Goal: Task Accomplishment & Management: Manage account settings

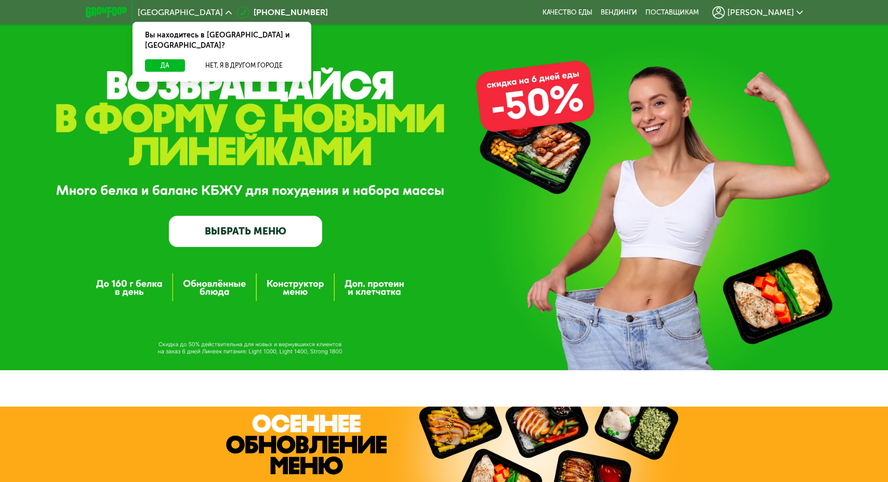
click at [777, 12] on span "[PERSON_NAME]" at bounding box center [760, 12] width 67 height 8
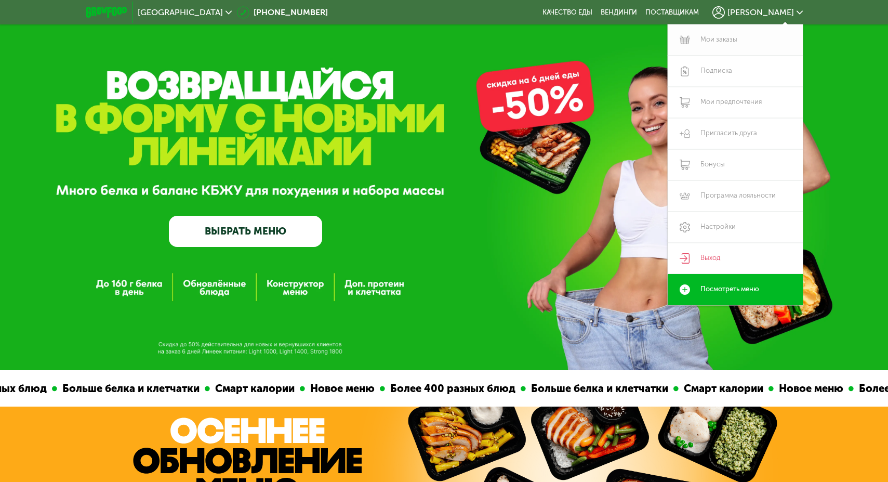
click at [721, 38] on link "Мои заказы" at bounding box center [735, 39] width 135 height 31
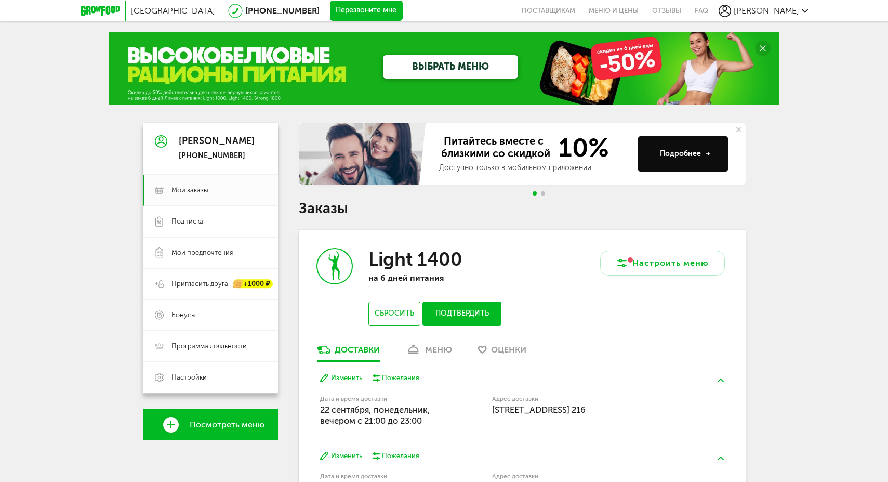
scroll to position [165, 0]
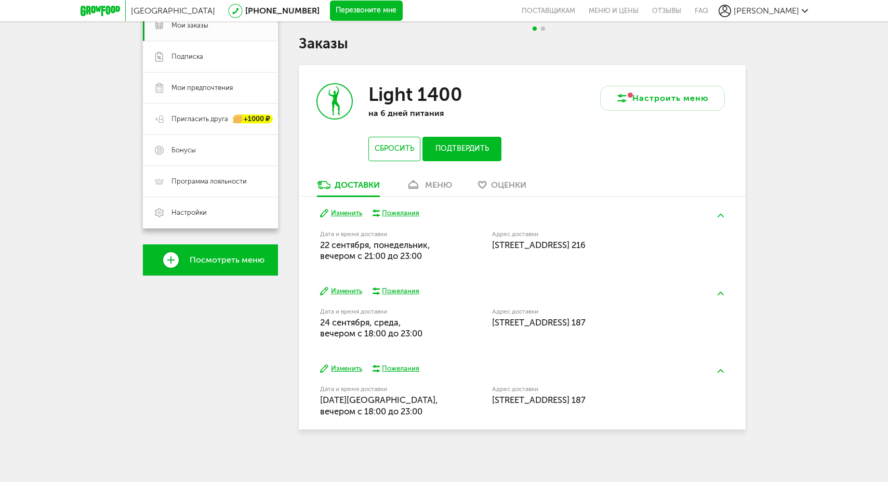
click at [546, 233] on label "Адрес доставки" at bounding box center [589, 234] width 194 height 6
click at [448, 176] on div "Light 1400 на 6 дней питания Сбросить Подтвердить" at bounding box center [410, 122] width 223 height 114
click at [444, 181] on div "меню" at bounding box center [438, 185] width 27 height 10
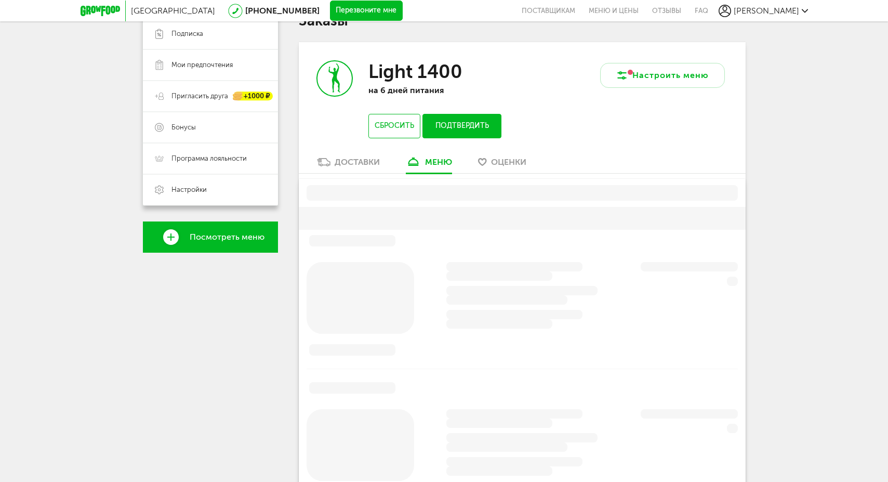
scroll to position [204, 0]
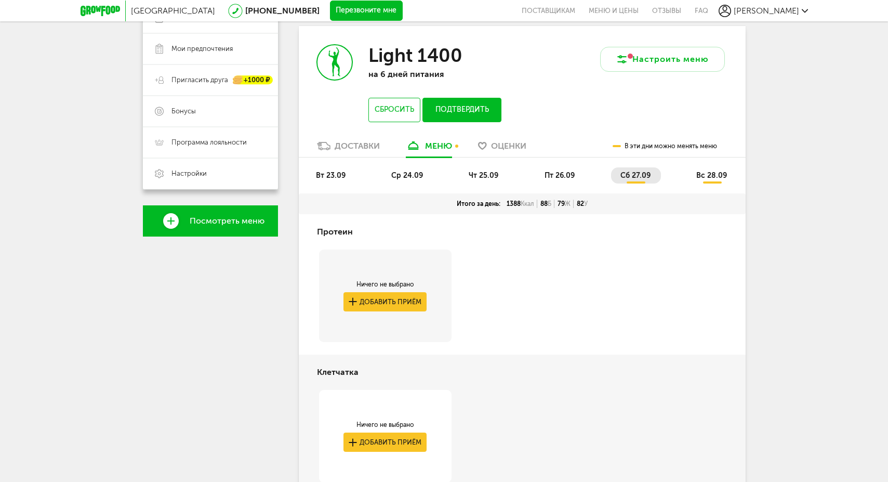
click at [477, 176] on span "чт 25.09" at bounding box center [484, 175] width 30 height 9
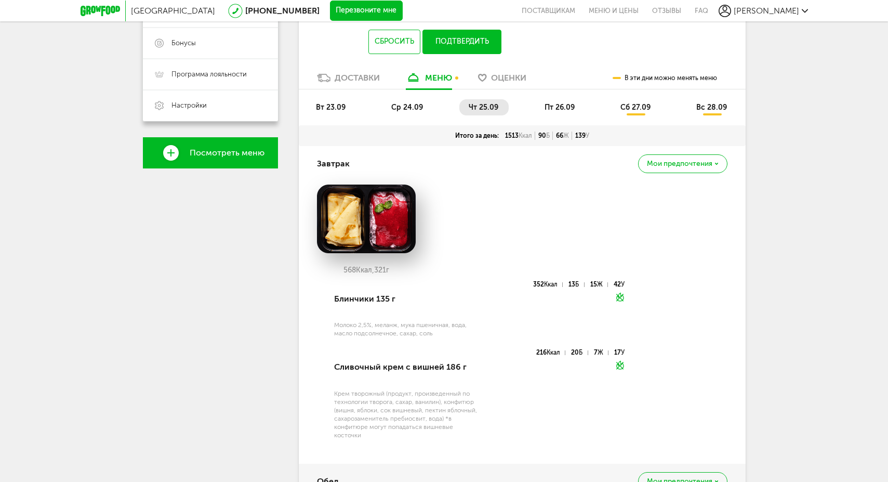
scroll to position [192, 0]
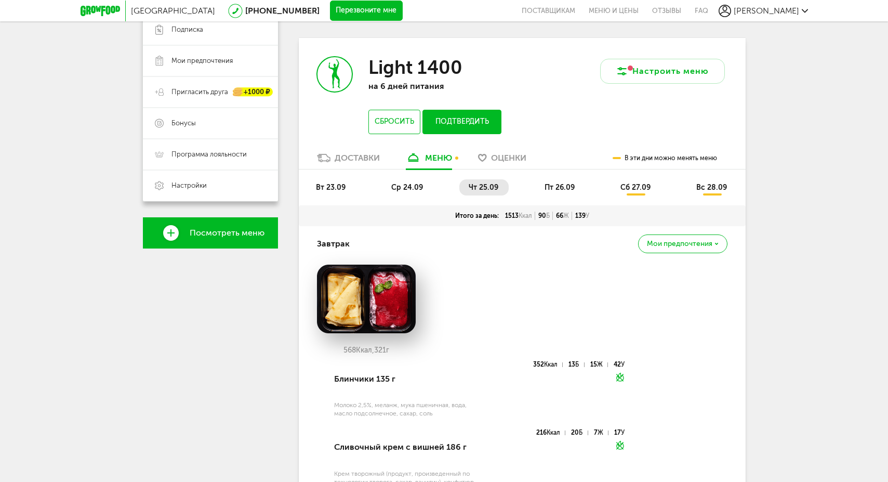
click at [553, 184] on span "пт 26.09" at bounding box center [560, 187] width 30 height 9
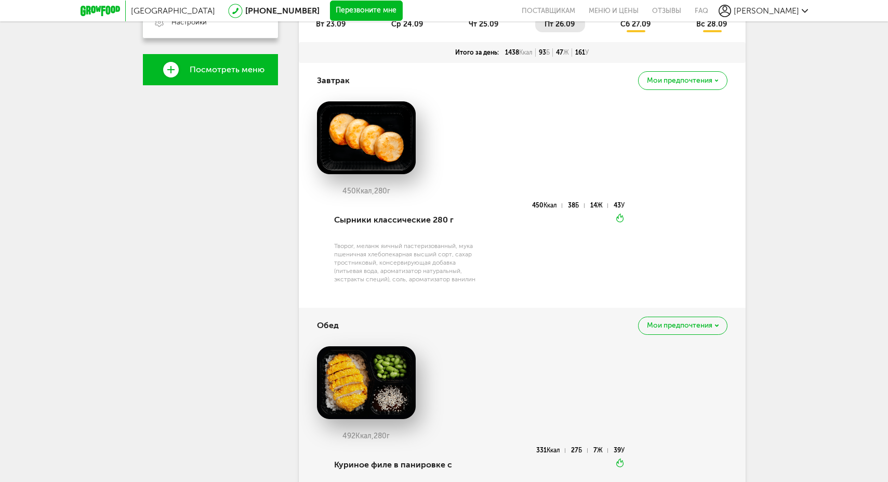
scroll to position [101, 0]
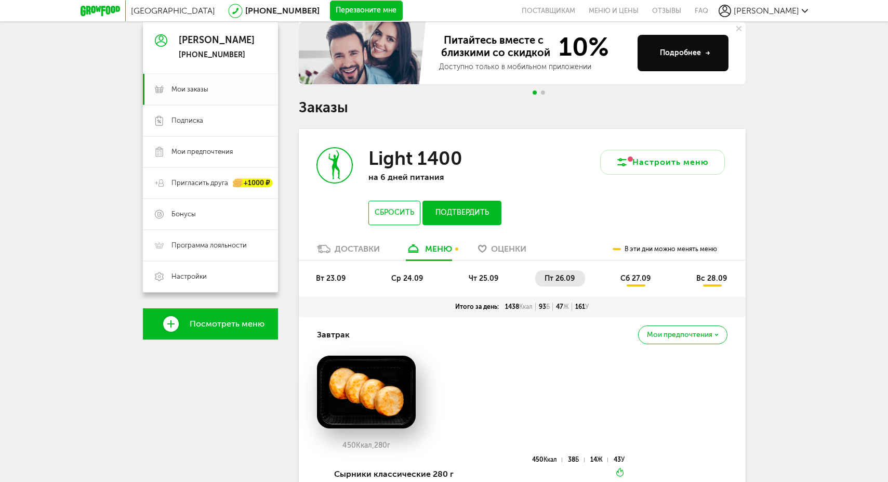
click at [631, 284] on li "сб 27.09" at bounding box center [636, 278] width 50 height 16
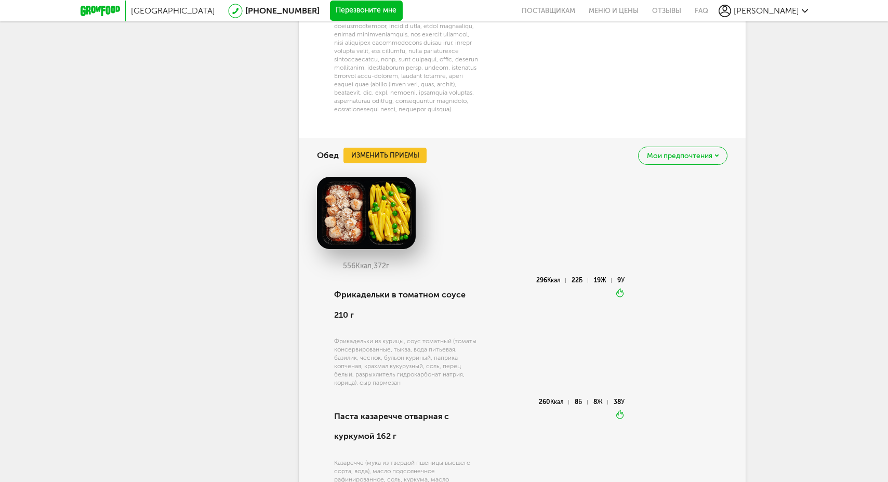
scroll to position [975, 0]
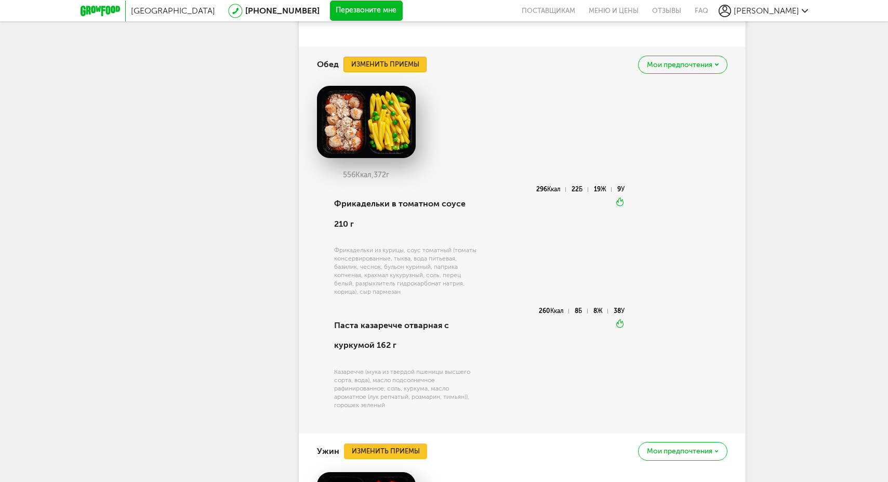
click at [393, 72] on button "Изменить приемы" at bounding box center [384, 65] width 83 height 16
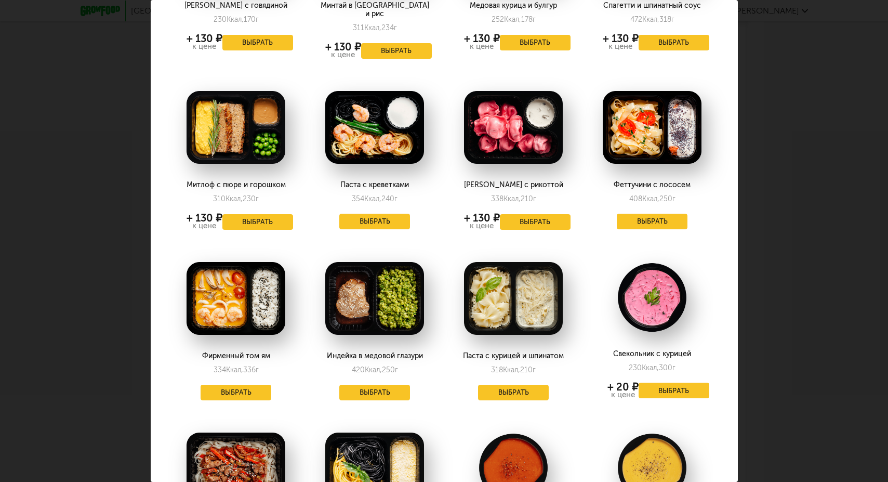
scroll to position [331, 0]
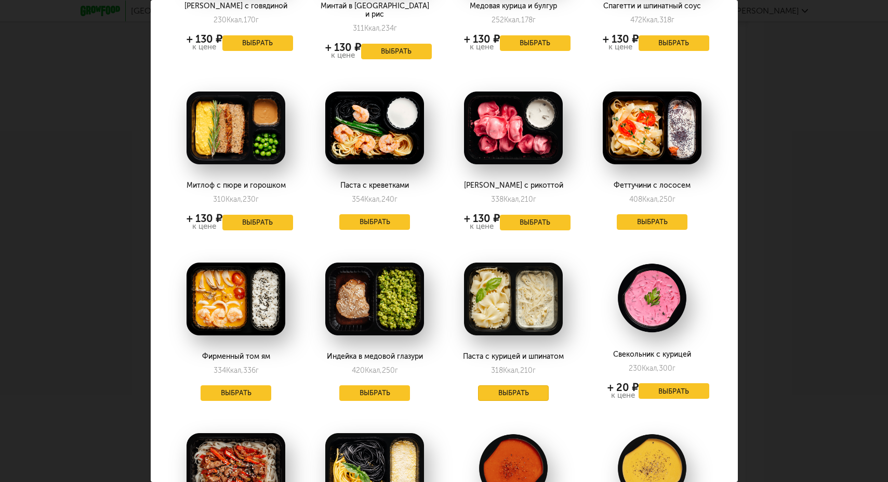
click at [520, 385] on button "Выбрать" at bounding box center [513, 393] width 71 height 16
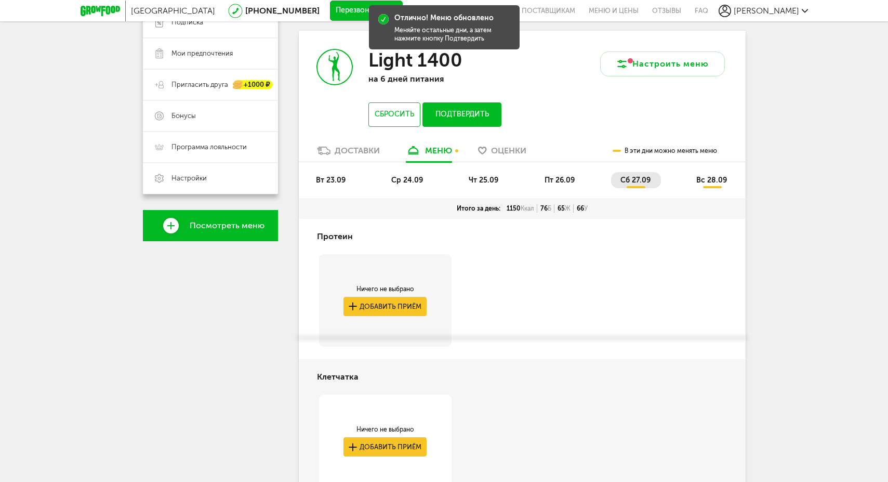
scroll to position [45, 0]
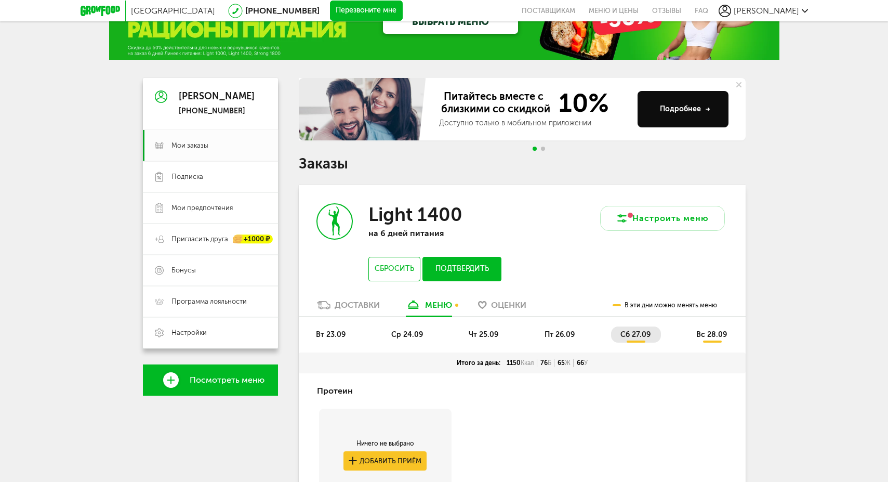
click at [482, 274] on button "Подтвердить" at bounding box center [461, 269] width 78 height 24
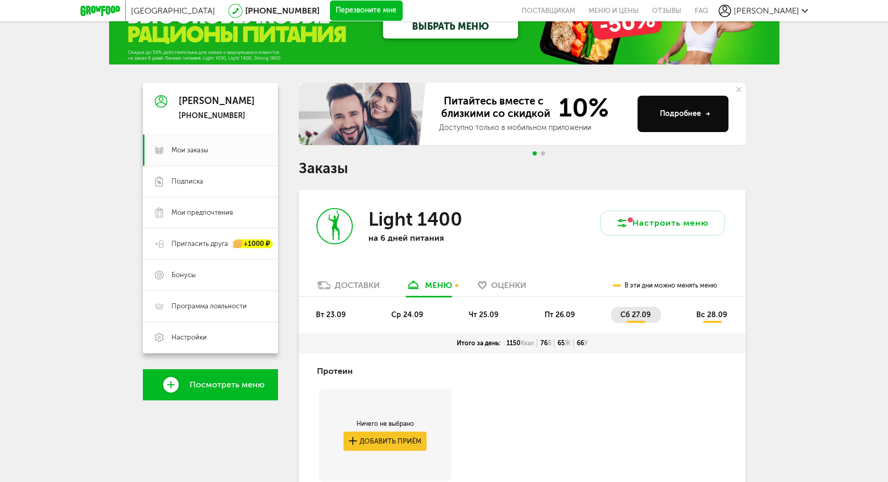
scroll to position [0, 0]
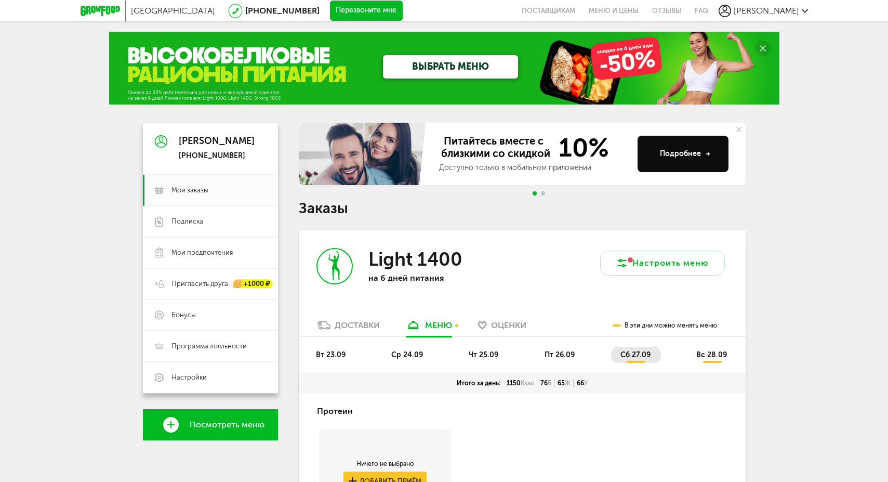
click at [718, 354] on span "вс 28.09" at bounding box center [711, 354] width 31 height 9
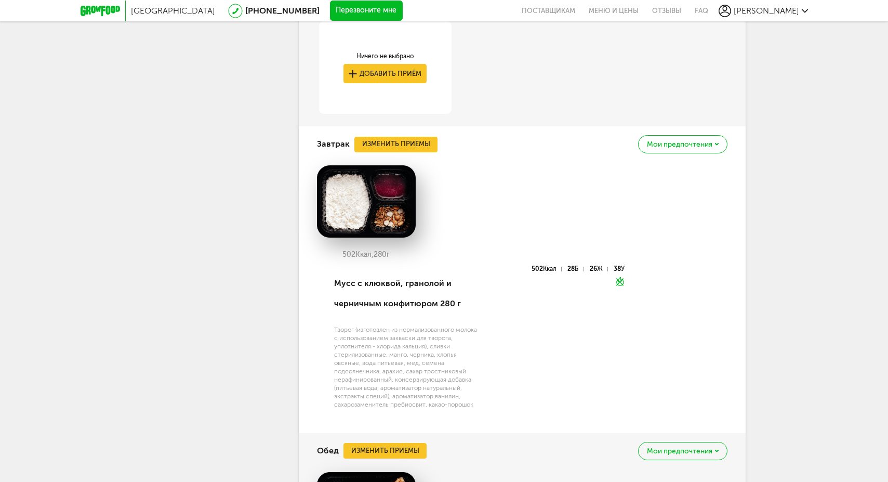
scroll to position [579, 0]
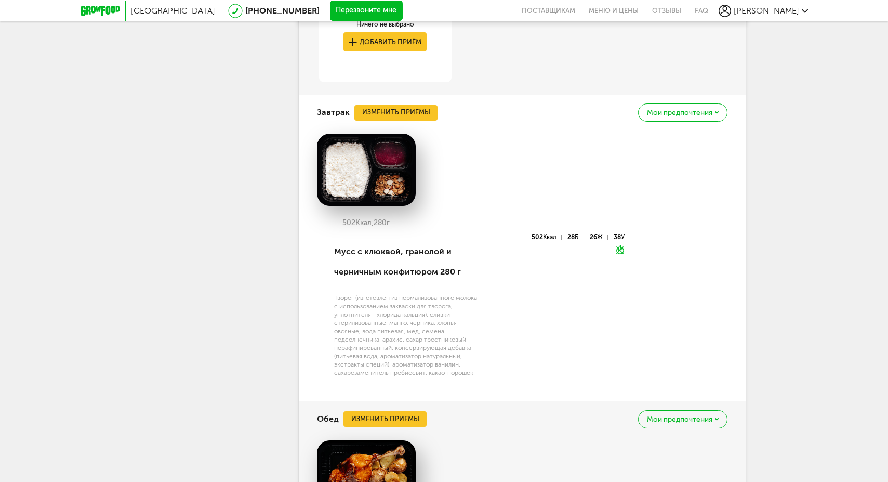
click at [347, 191] on img at bounding box center [366, 170] width 99 height 73
click at [396, 118] on button "Изменить приемы" at bounding box center [395, 113] width 83 height 16
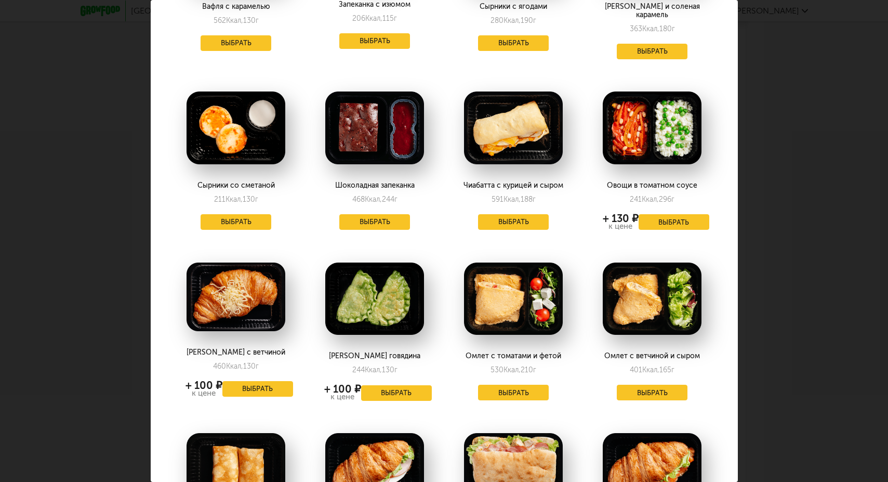
scroll to position [501, 0]
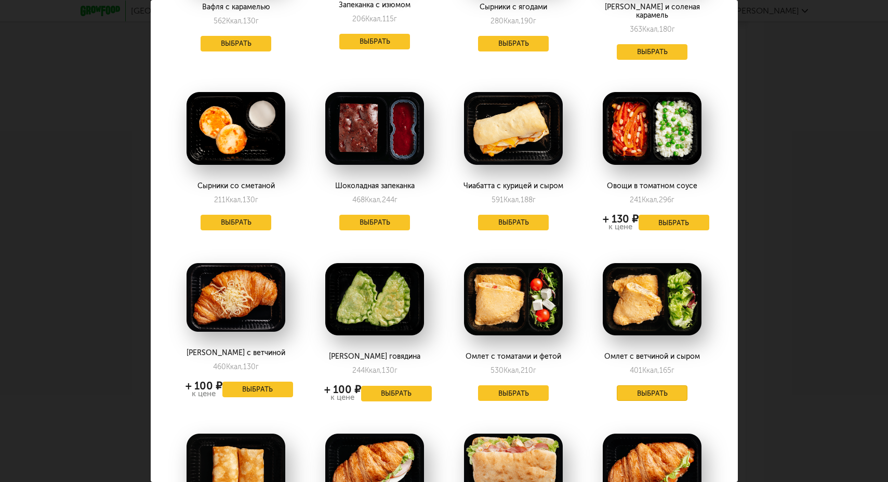
click at [649, 385] on button "Выбрать" at bounding box center [652, 393] width 71 height 16
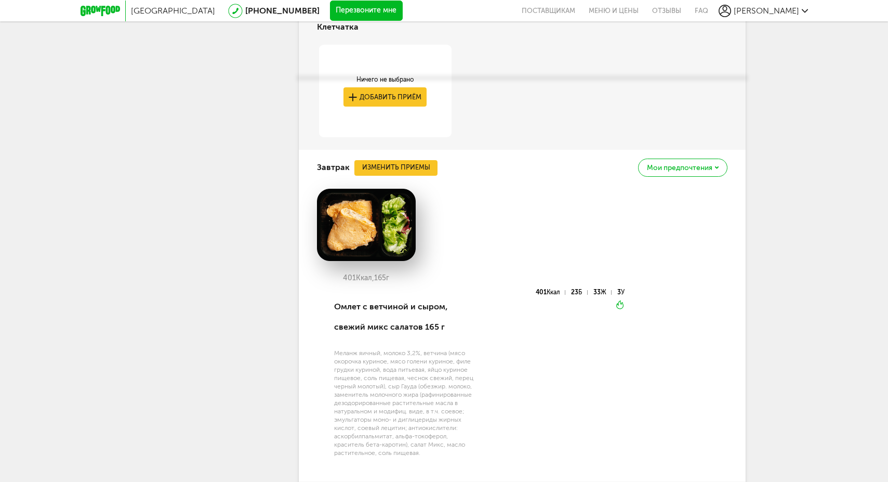
scroll to position [227, 0]
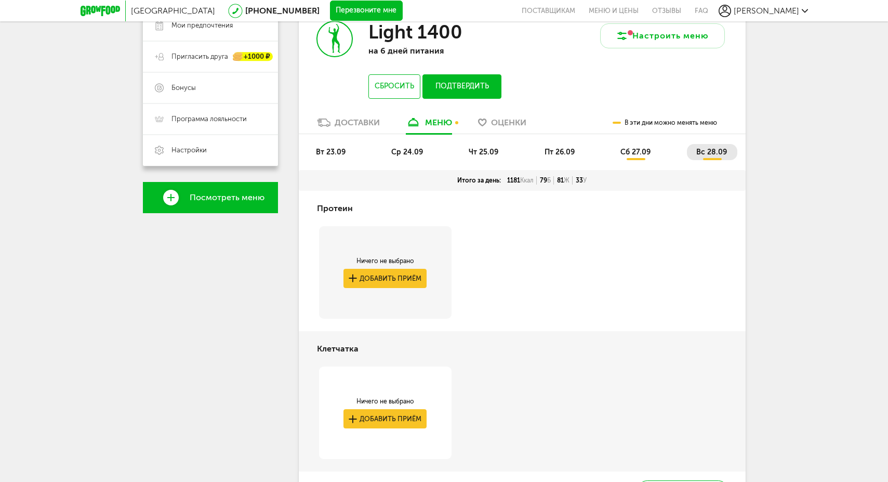
click at [455, 78] on button "Подтвердить" at bounding box center [461, 86] width 78 height 24
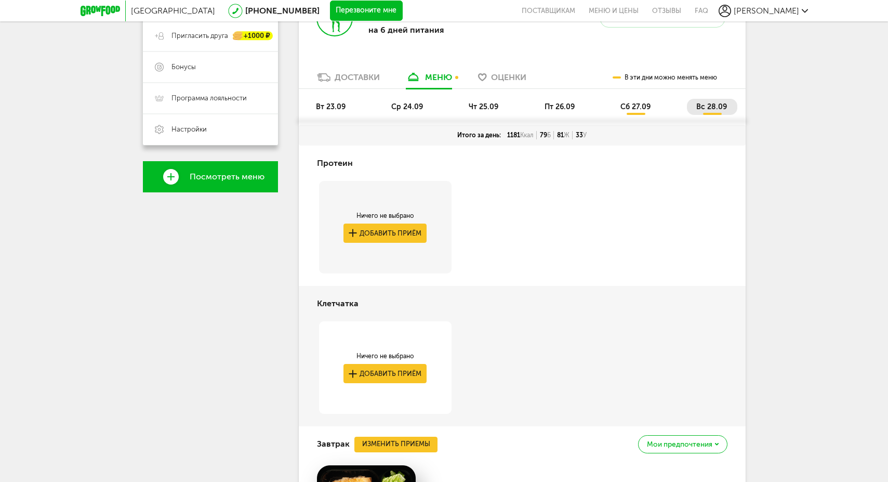
scroll to position [189, 0]
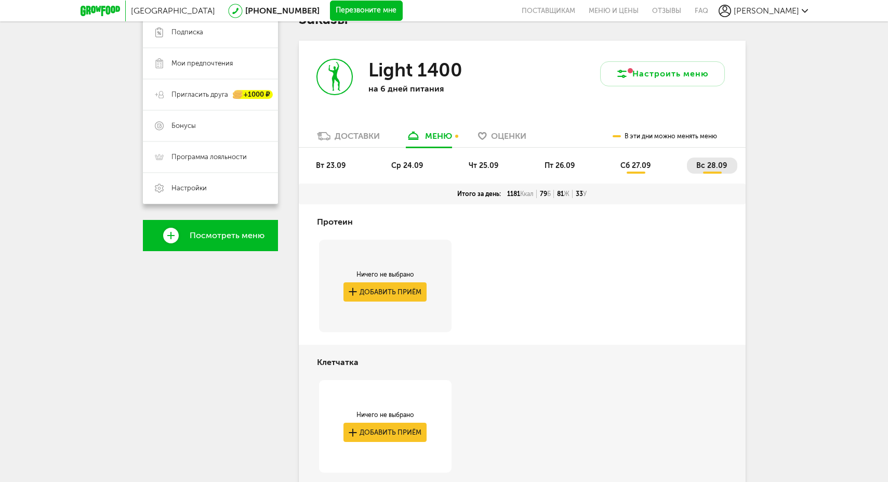
click at [638, 168] on span "сб 27.09" at bounding box center [635, 165] width 30 height 9
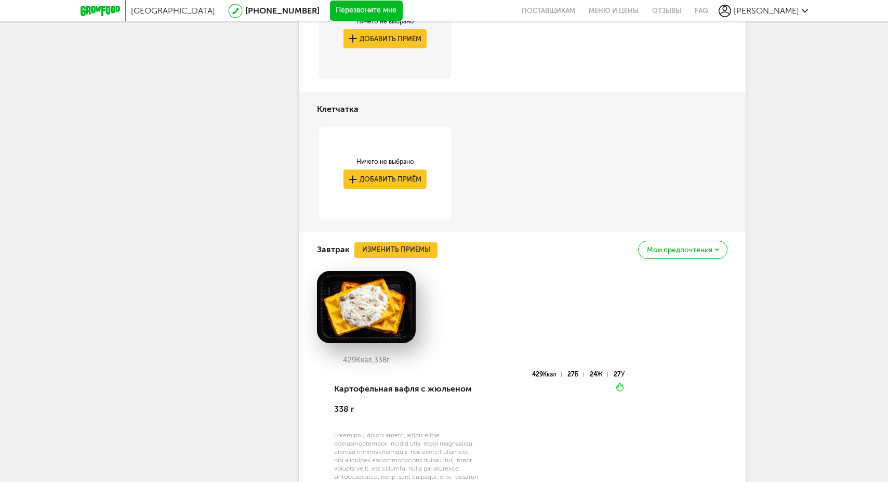
scroll to position [0, 0]
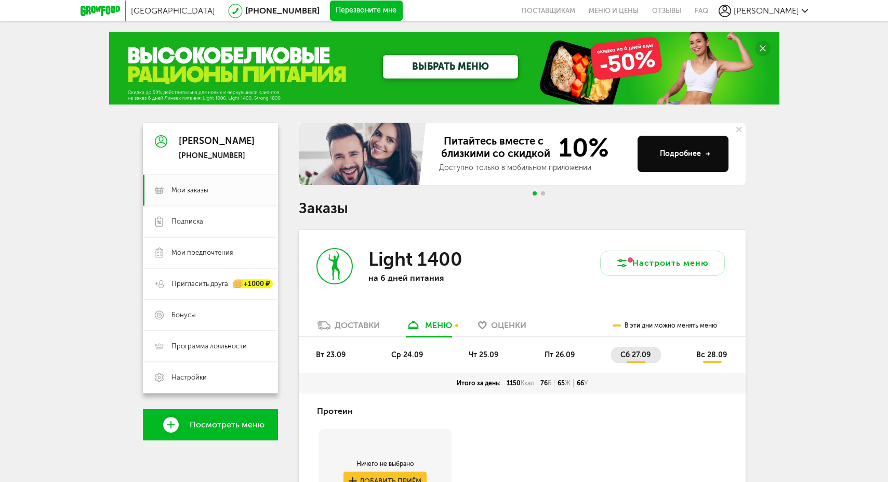
click at [706, 353] on span "вс 28.09" at bounding box center [711, 354] width 31 height 9
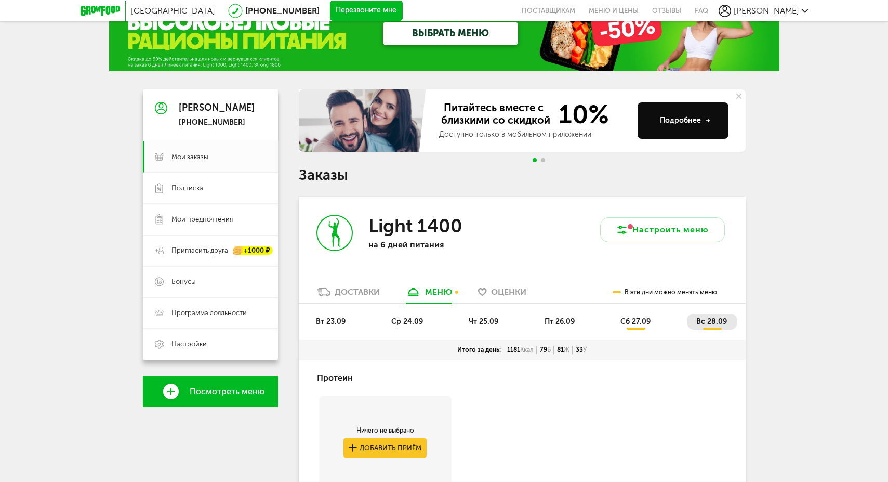
scroll to position [92, 0]
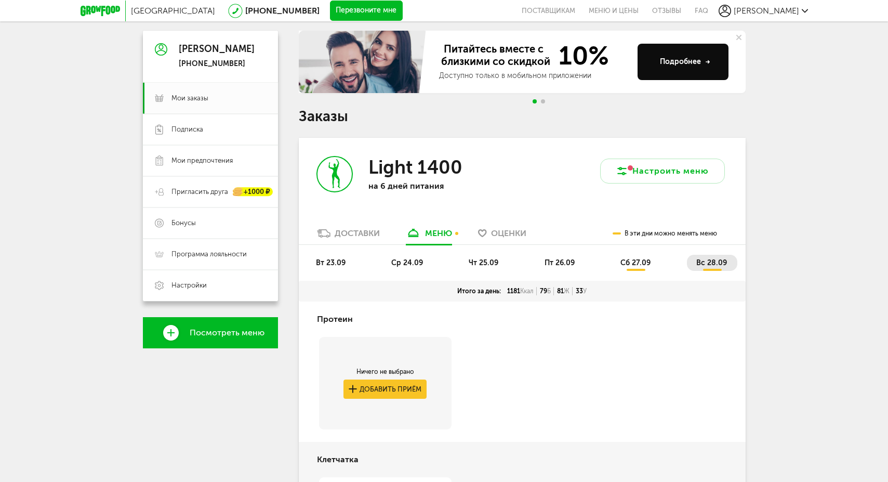
click at [554, 260] on span "пт 26.09" at bounding box center [560, 262] width 30 height 9
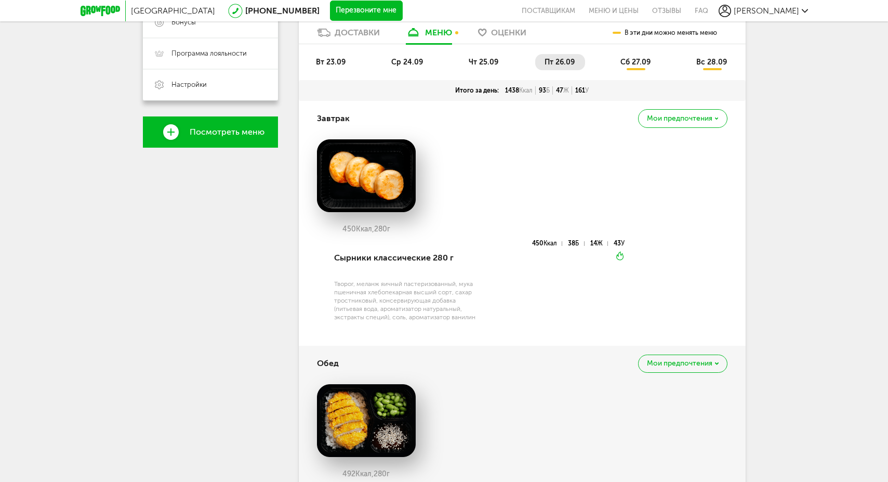
scroll to position [216, 0]
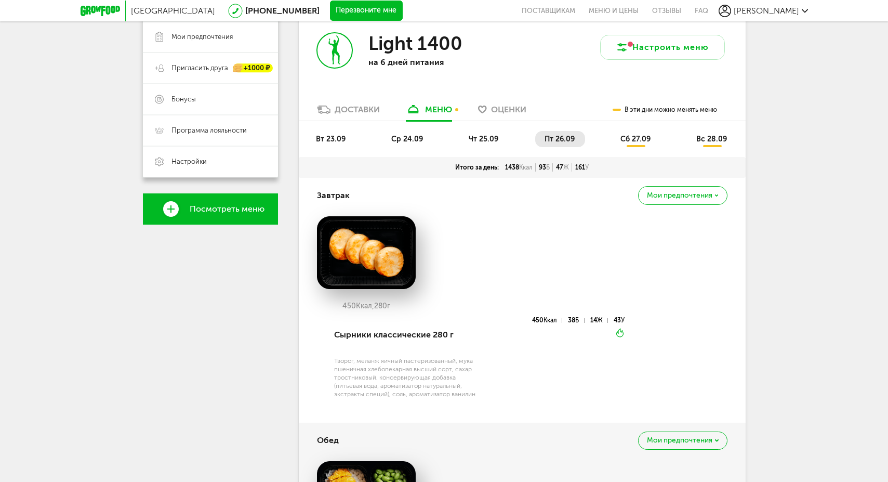
click at [479, 143] on span "чт 25.09" at bounding box center [484, 139] width 30 height 9
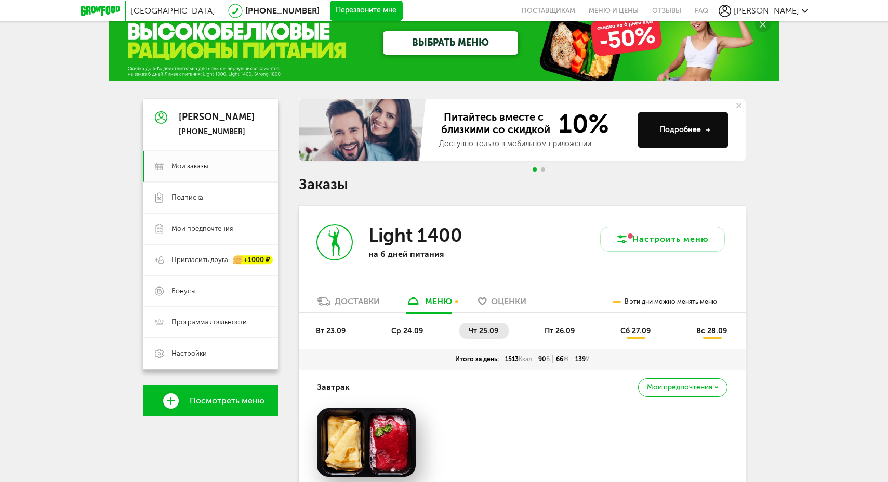
scroll to position [0, 0]
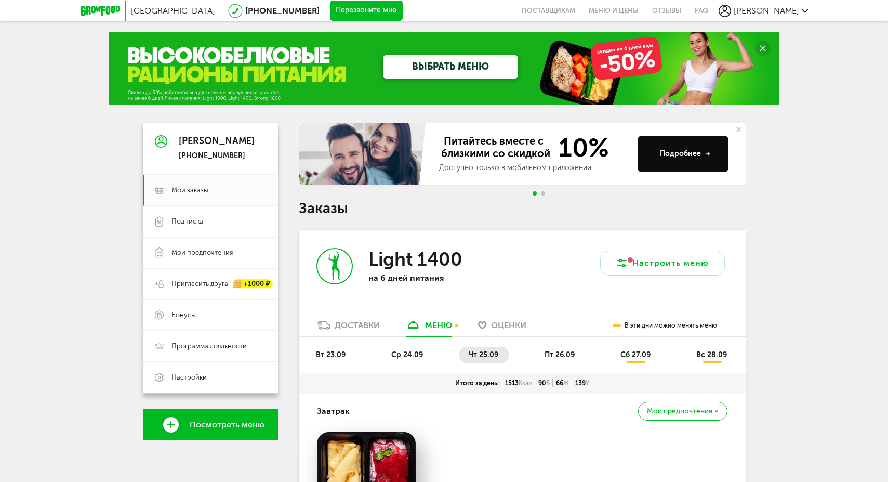
click at [352, 334] on link "Доставки" at bounding box center [348, 328] width 73 height 17
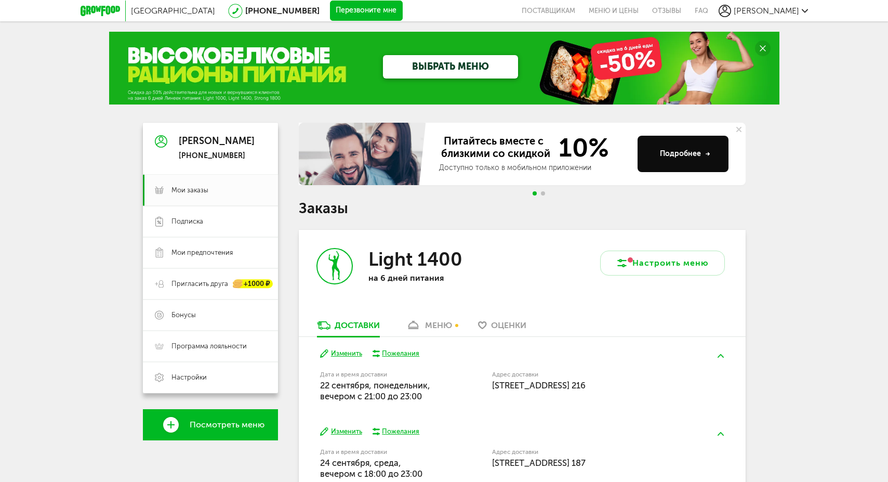
click at [426, 331] on link "меню" at bounding box center [429, 328] width 57 height 17
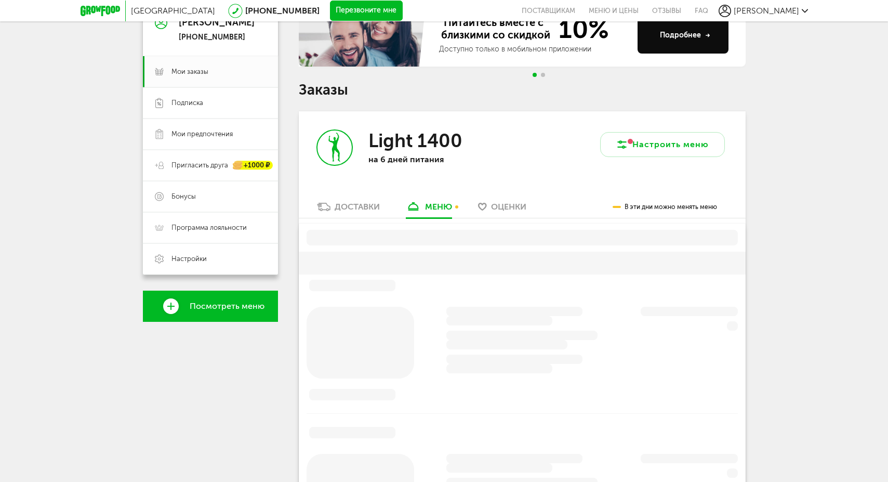
scroll to position [204, 0]
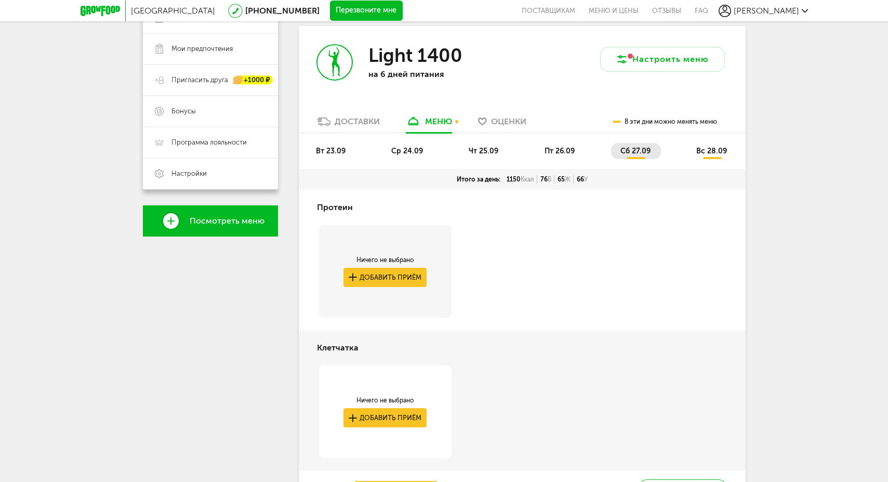
click at [338, 158] on li "вт 23.09" at bounding box center [331, 151] width 49 height 16
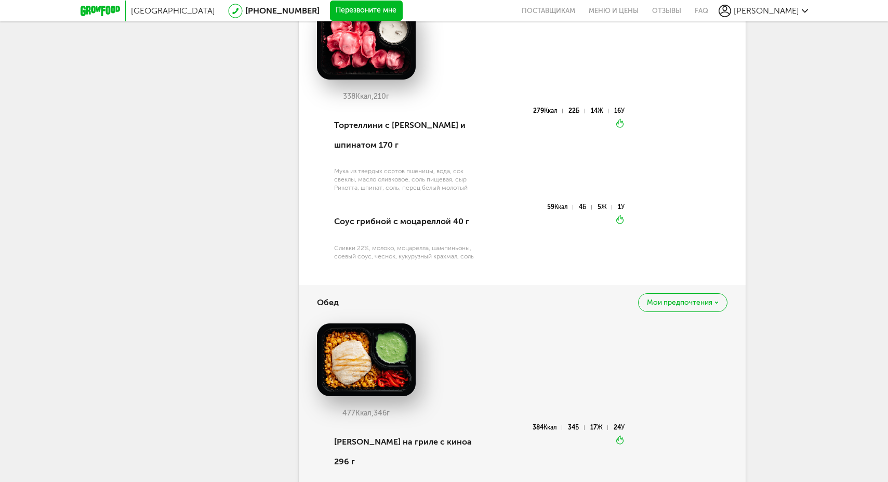
scroll to position [177, 0]
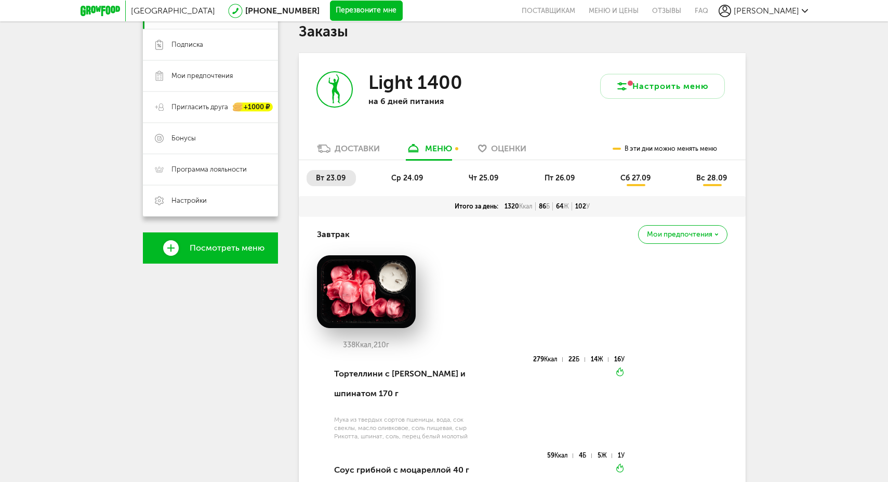
click at [413, 180] on span "ср 24.09" at bounding box center [407, 178] width 32 height 9
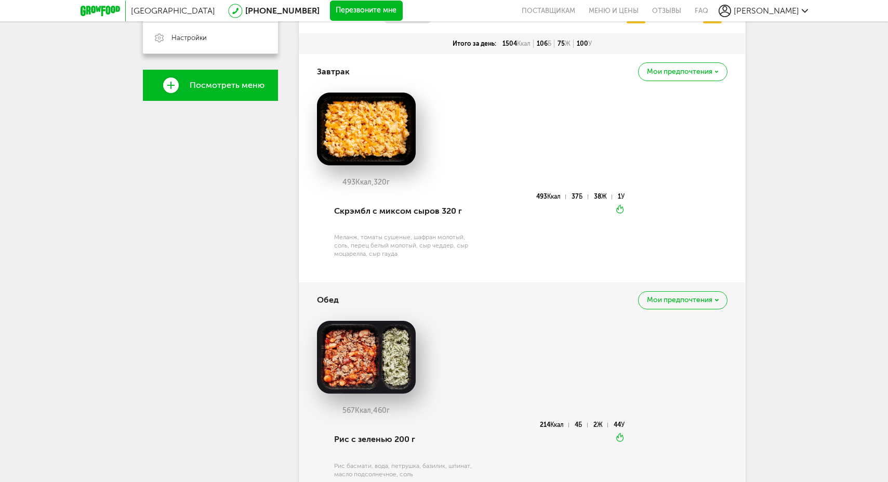
scroll to position [490, 0]
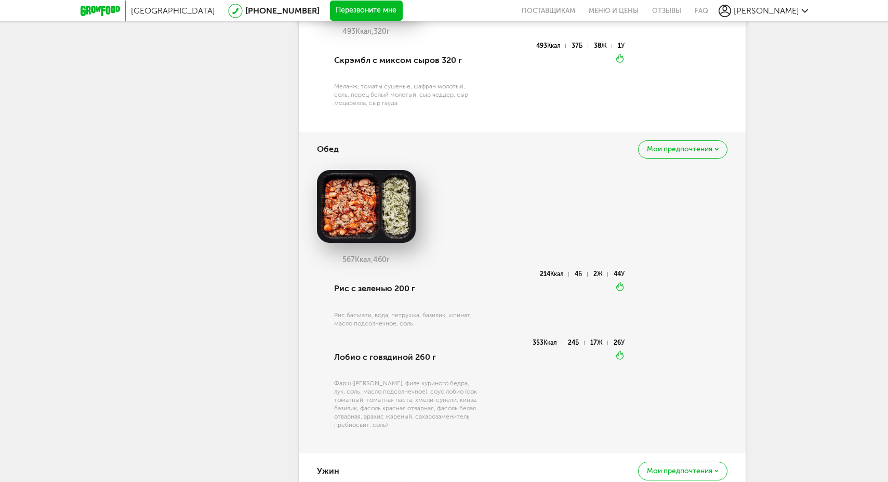
click at [352, 211] on img at bounding box center [366, 206] width 99 height 73
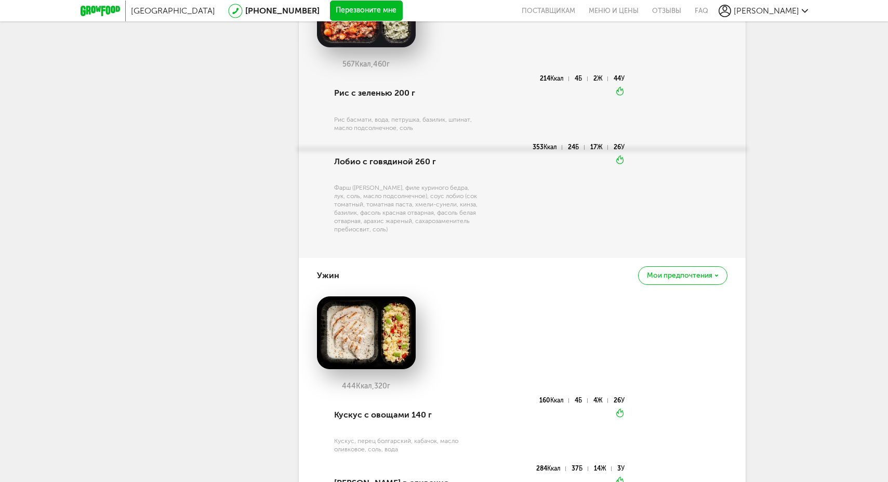
scroll to position [812, 0]
